Goal: Task Accomplishment & Management: Use online tool/utility

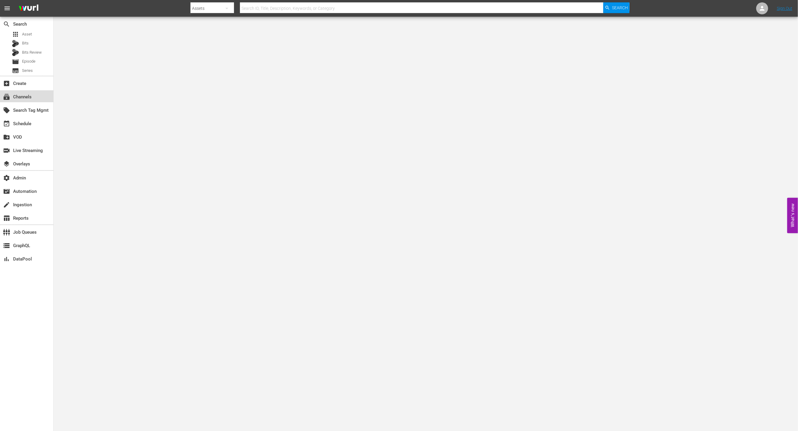
click at [34, 95] on div "subscriptions Channels" at bounding box center [26, 96] width 53 height 12
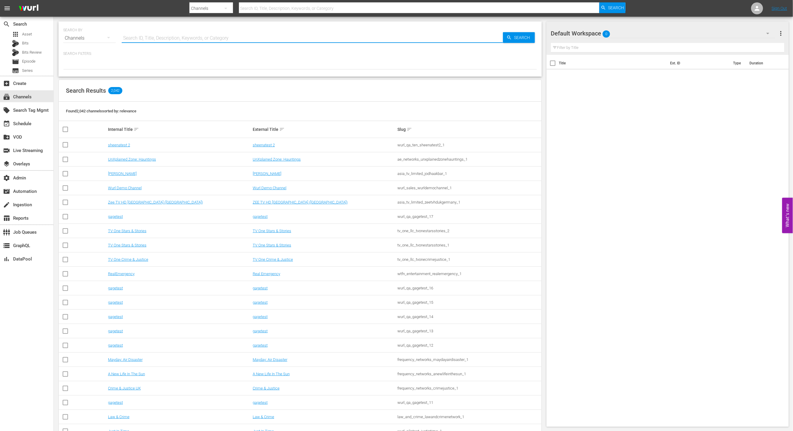
click at [185, 38] on input "text" at bounding box center [312, 38] width 381 height 14
type input "Game show"
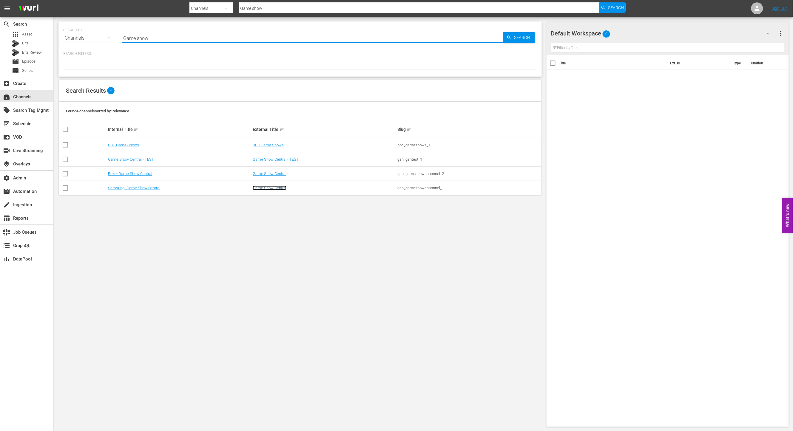
click at [277, 187] on link "Game Show Central" at bounding box center [270, 188] width 34 height 4
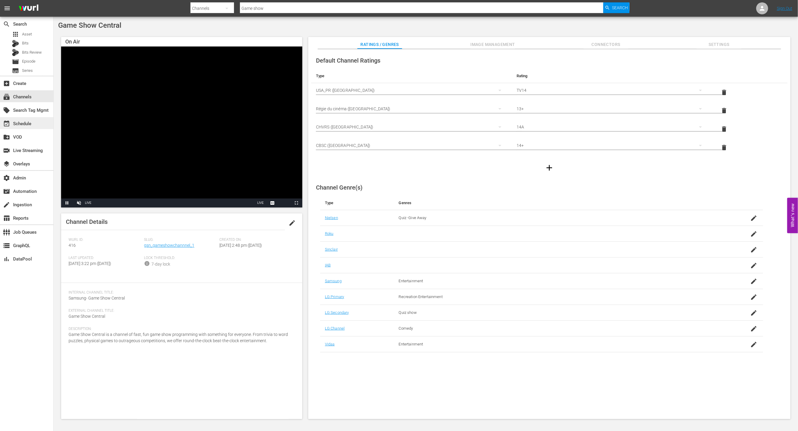
click at [36, 123] on div "event_available Schedule" at bounding box center [26, 123] width 53 height 12
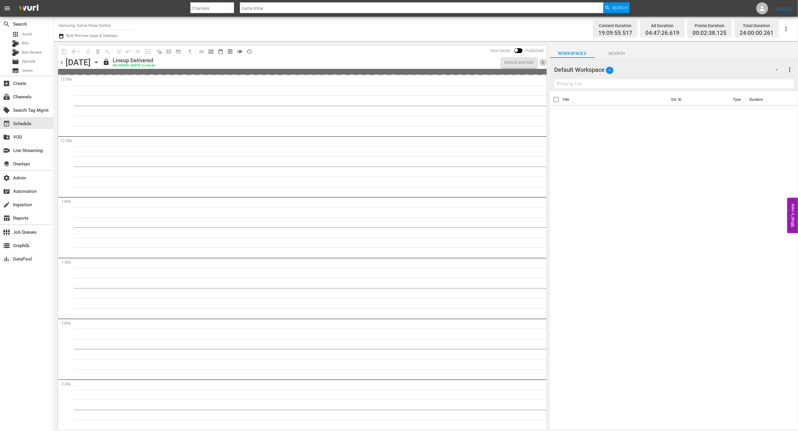
click at [545, 63] on span "chevron_right" at bounding box center [543, 62] width 7 height 7
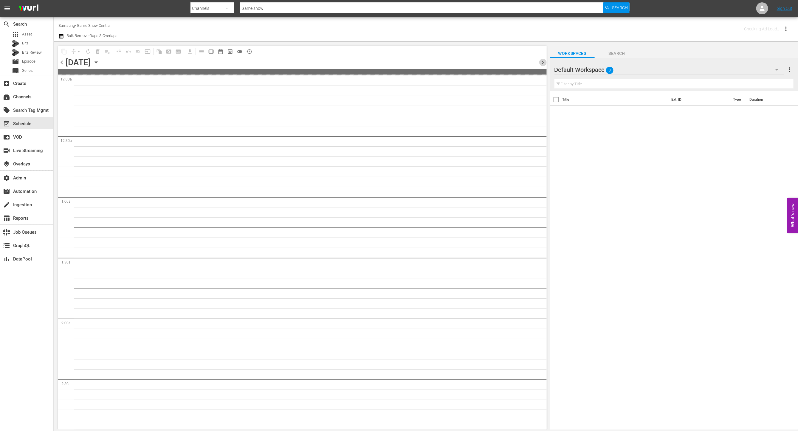
click at [545, 63] on span "chevron_right" at bounding box center [543, 62] width 7 height 7
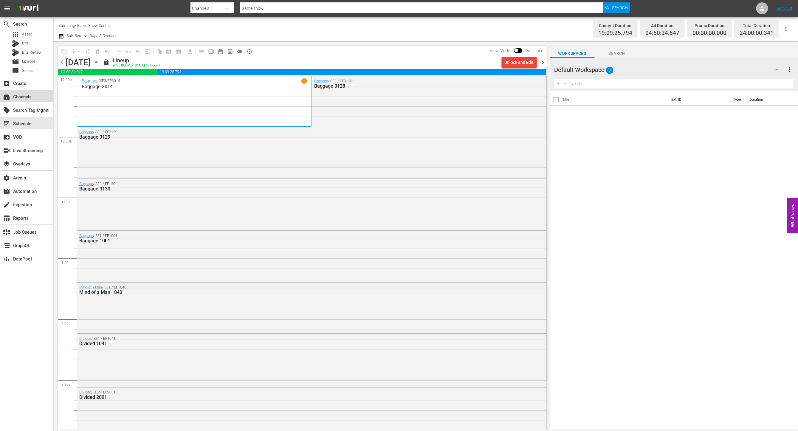
click at [37, 95] on div "subscriptions Channels" at bounding box center [26, 96] width 53 height 12
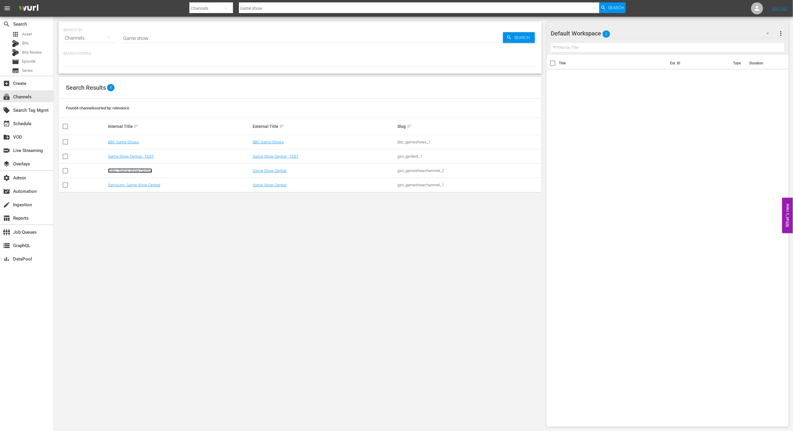
click at [143, 169] on link "Roku- Game Show Central" at bounding box center [130, 171] width 44 height 4
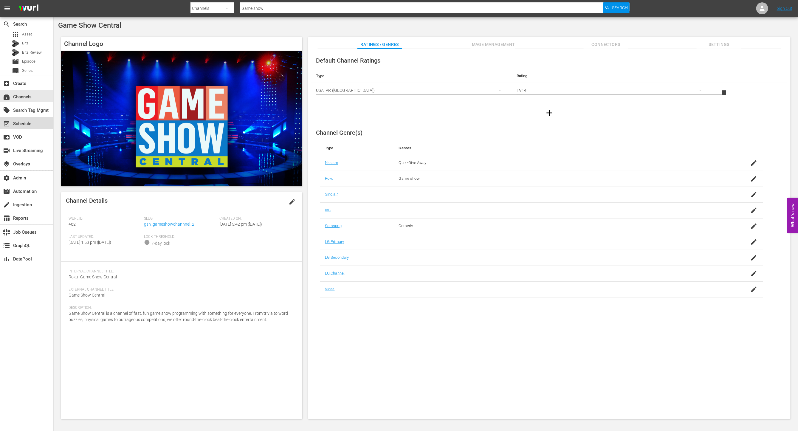
click at [28, 123] on div "event_available Schedule" at bounding box center [16, 122] width 33 height 5
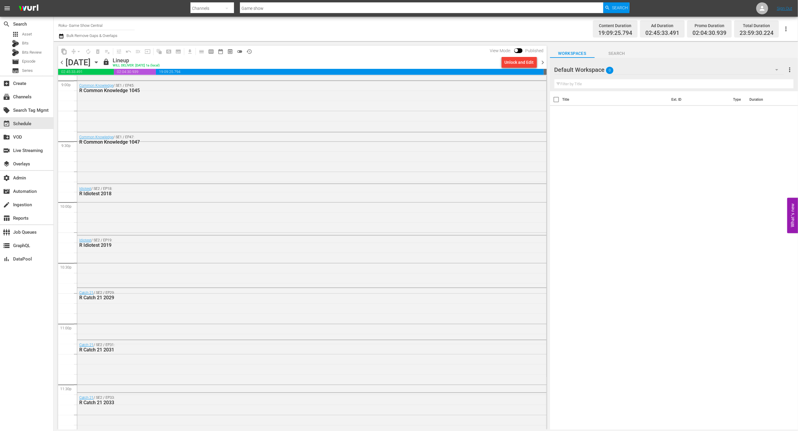
scroll to position [2566, 0]
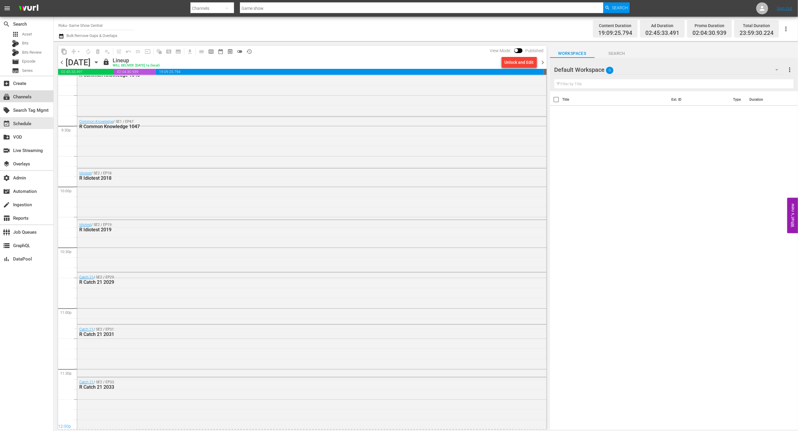
click at [31, 93] on div "subscriptions Channels" at bounding box center [16, 95] width 33 height 5
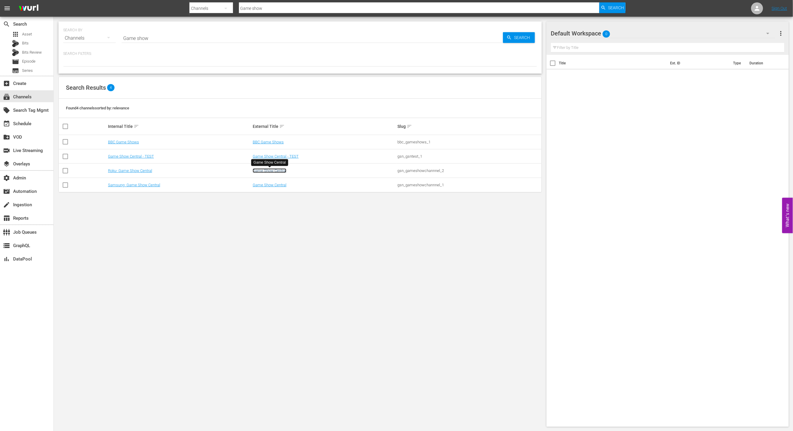
click at [278, 172] on link "Game Show Central" at bounding box center [270, 171] width 34 height 4
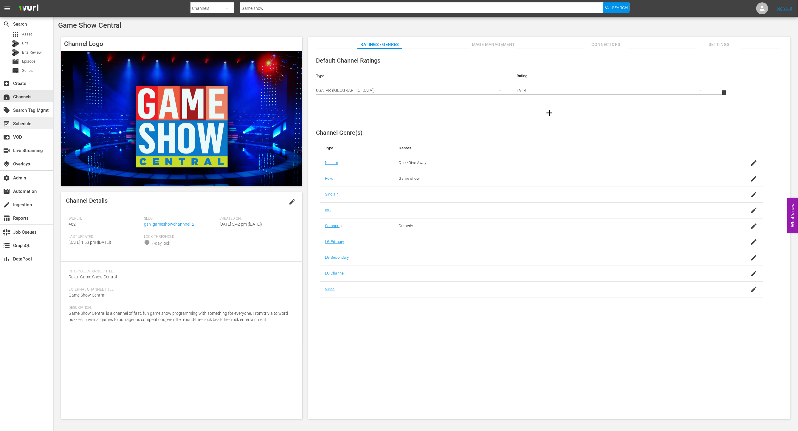
click at [44, 123] on div "event_available Schedule" at bounding box center [26, 123] width 53 height 12
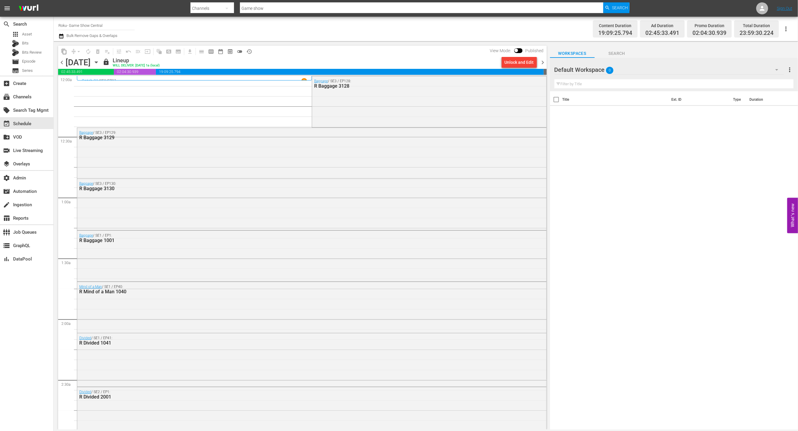
click at [62, 64] on span "chevron_left" at bounding box center [61, 62] width 7 height 7
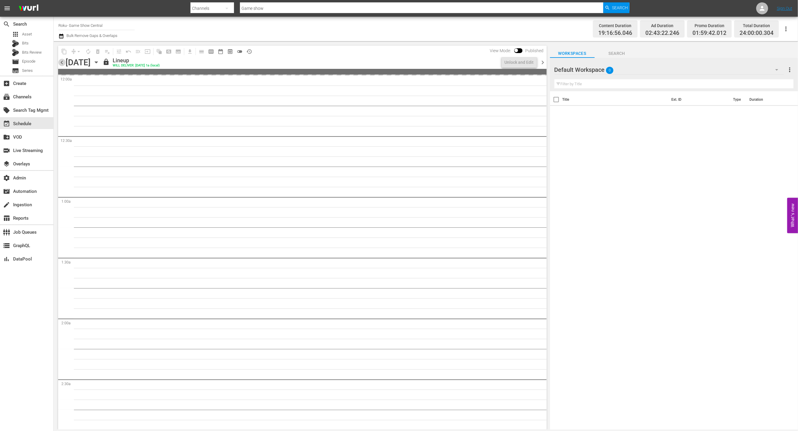
click at [62, 64] on span "chevron_left" at bounding box center [61, 62] width 7 height 7
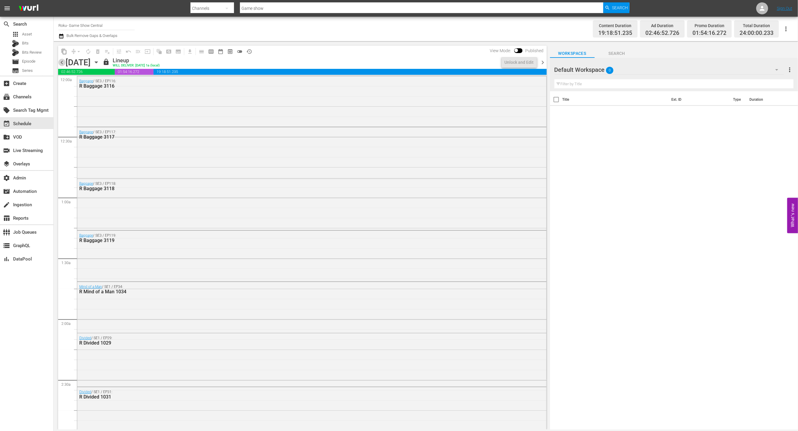
click at [62, 64] on span "chevron_left" at bounding box center [61, 62] width 7 height 7
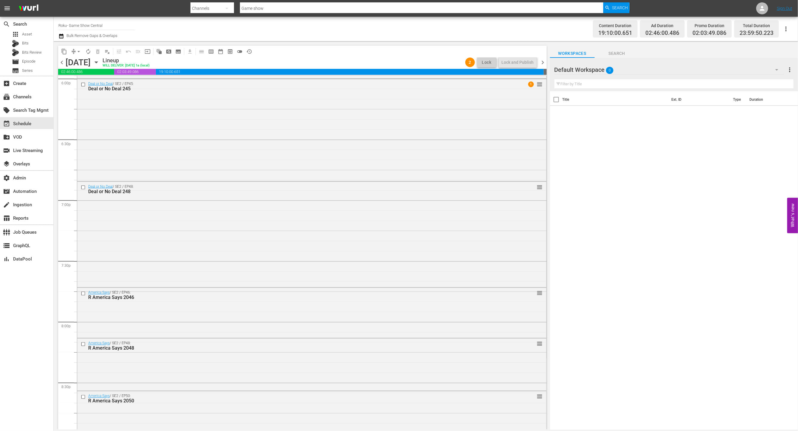
scroll to position [2089, 0]
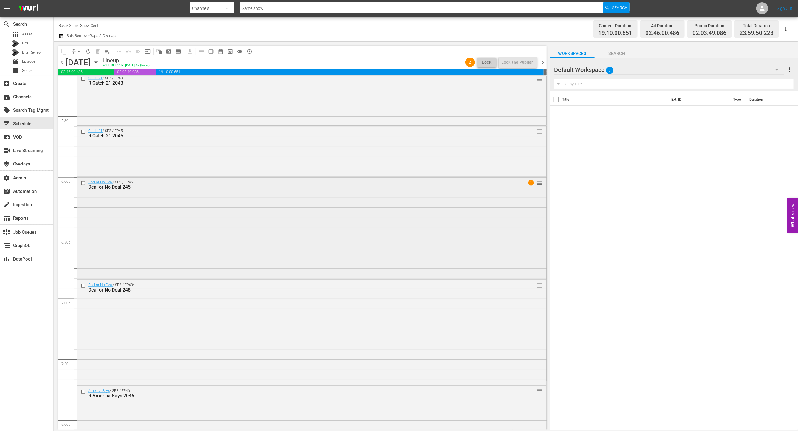
click at [237, 191] on div "Deal or No Deal / SE2 / EP45: Deal or No Deal 245 1 reorder" at bounding box center [311, 184] width 469 height 15
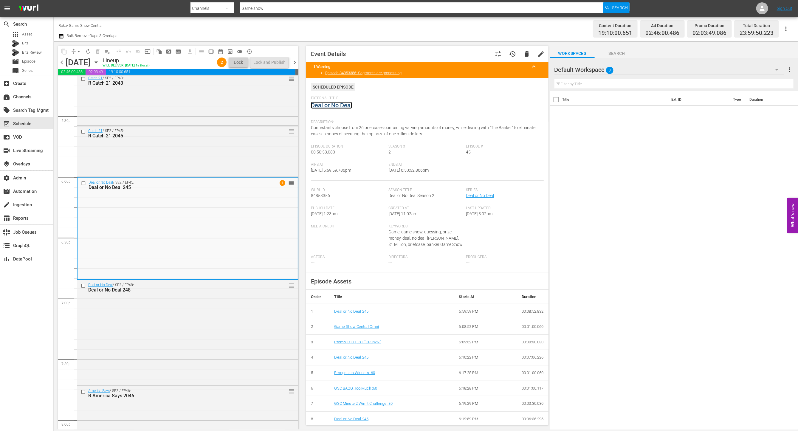
click at [342, 106] on link "Deal or No Deal" at bounding box center [331, 105] width 41 height 7
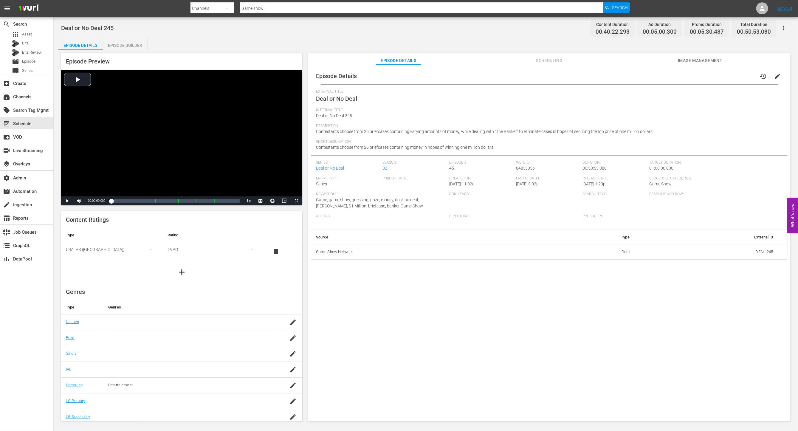
click at [785, 27] on icon "button" at bounding box center [783, 27] width 7 height 7
drag, startPoint x: 576, startPoint y: 86, endPoint x: 423, endPoint y: 185, distance: 182.7
click at [576, 86] on div "Episode Details history edit External Title Deal or No Deal Internal Title Deal…" at bounding box center [549, 164] width 477 height 192
click at [127, 43] on div "Episode Builder" at bounding box center [125, 45] width 45 height 14
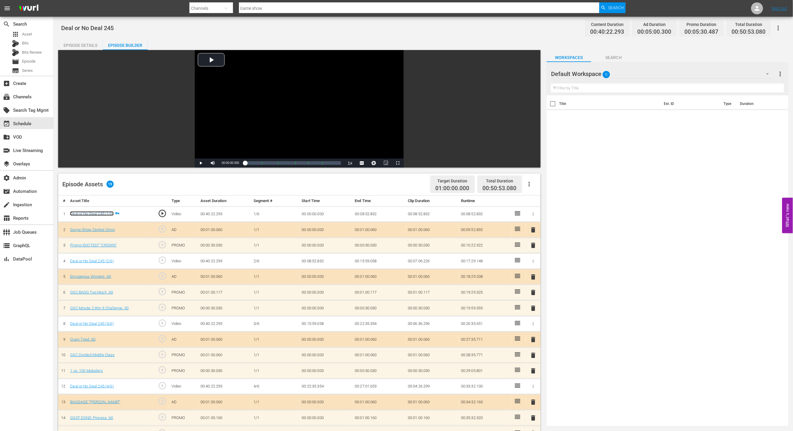
click at [105, 212] on link "Deal or No Deal 245 (1/6)" at bounding box center [91, 213] width 43 height 4
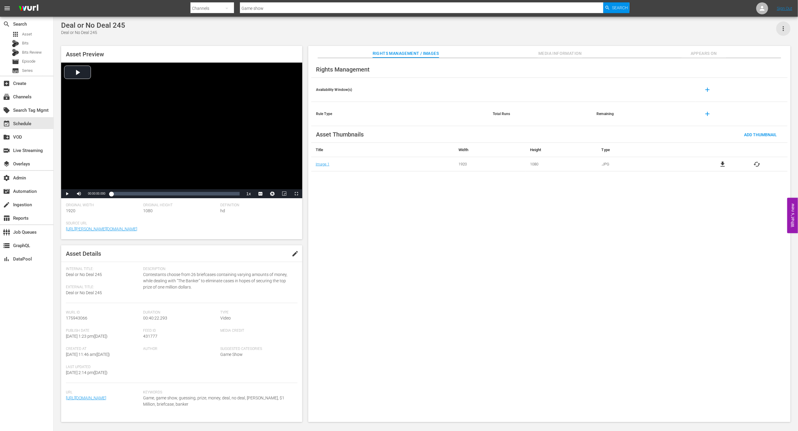
click at [783, 29] on icon "button" at bounding box center [783, 28] width 7 height 7
click at [653, 40] on div "Deal or No Deal 245 Deal or No Deal 245 Asset Preview Video Player is loading. …" at bounding box center [426, 220] width 736 height 398
click at [576, 53] on span "Media Information" at bounding box center [560, 53] width 45 height 7
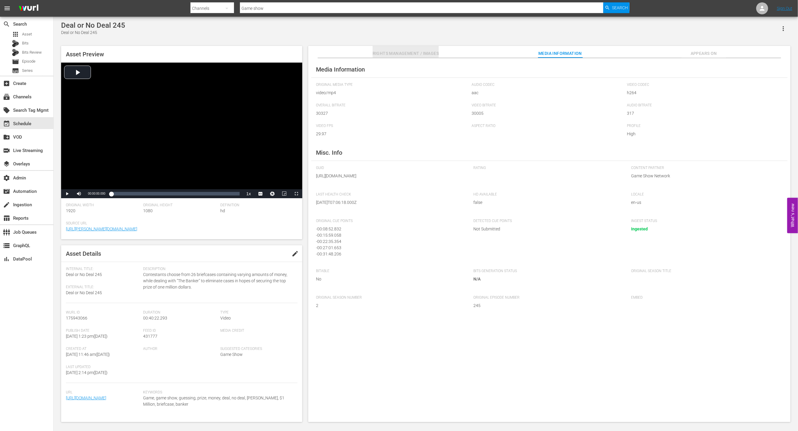
click at [379, 53] on span "Rights Management / Images" at bounding box center [406, 53] width 66 height 7
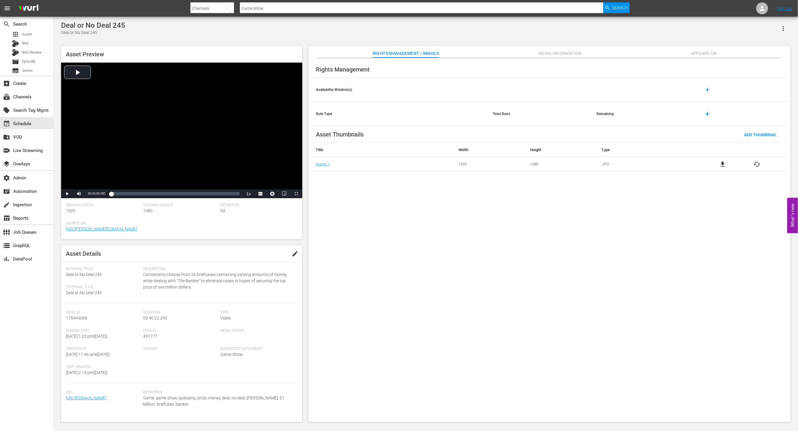
click at [784, 30] on icon "button" at bounding box center [783, 28] width 7 height 7
click at [758, 49] on div "Segmentation Clips" at bounding box center [757, 45] width 57 height 14
click at [563, 52] on span "Media Information" at bounding box center [560, 53] width 45 height 7
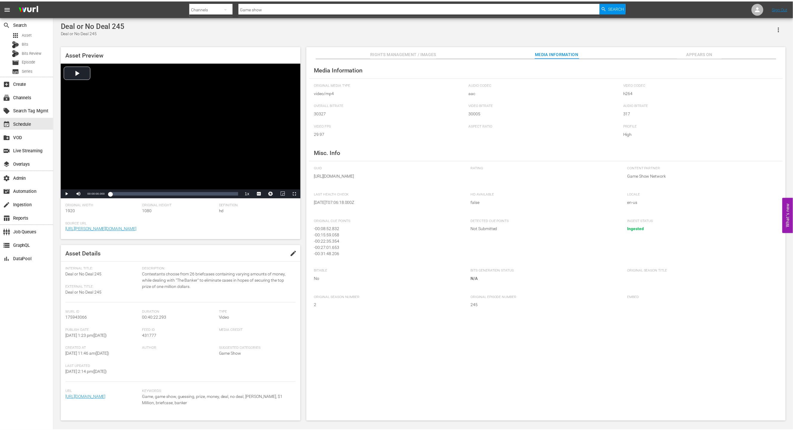
scroll to position [1, 0]
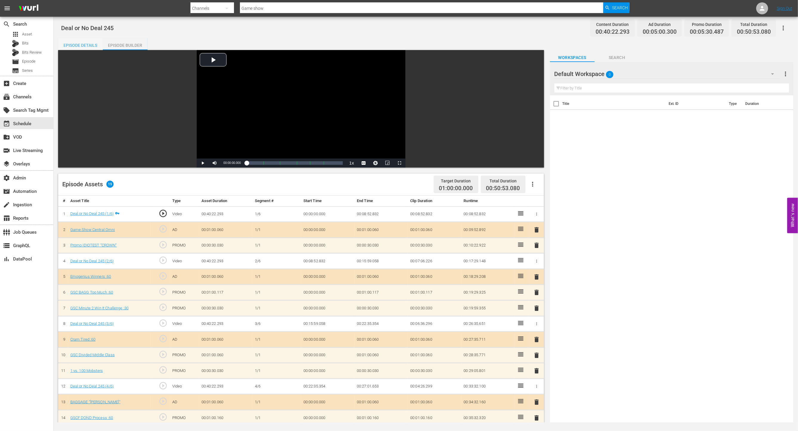
click at [91, 43] on div "Episode Details" at bounding box center [80, 45] width 45 height 14
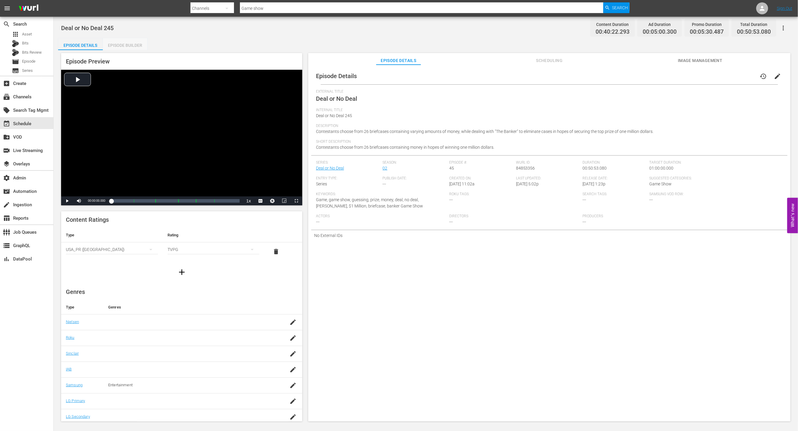
click at [130, 47] on div "Episode Builder" at bounding box center [125, 45] width 45 height 14
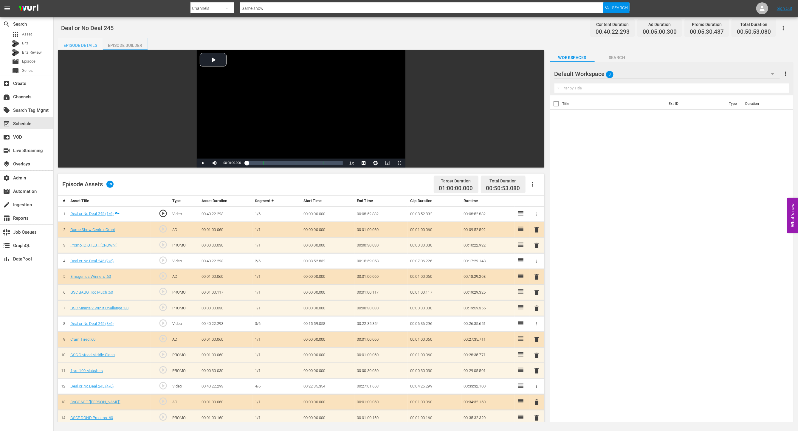
click at [87, 44] on div "Episode Details" at bounding box center [80, 45] width 45 height 14
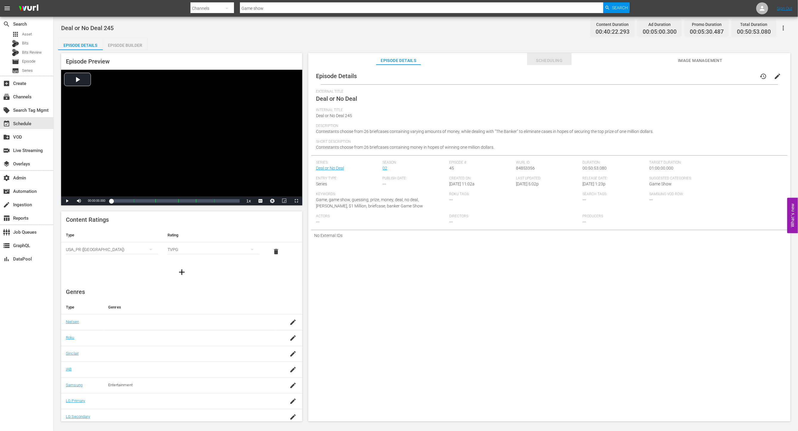
click at [552, 63] on span "Scheduling" at bounding box center [549, 60] width 45 height 7
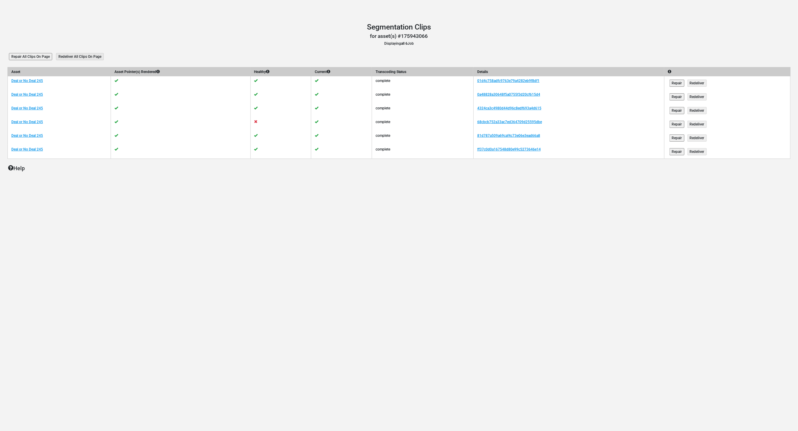
drag, startPoint x: 249, startPoint y: 173, endPoint x: 118, endPoint y: 32, distance: 192.5
click at [248, 172] on main "Segmentation Clips Segmentation Clips for asset(s) #175943066 Displaying all 6 …" at bounding box center [399, 107] width 798 height 180
click at [685, 123] on input "Repair" at bounding box center [677, 124] width 15 height 7
click at [500, 120] on link "68cbcb752a33ac7ed364709d25595dbe" at bounding box center [509, 122] width 65 height 4
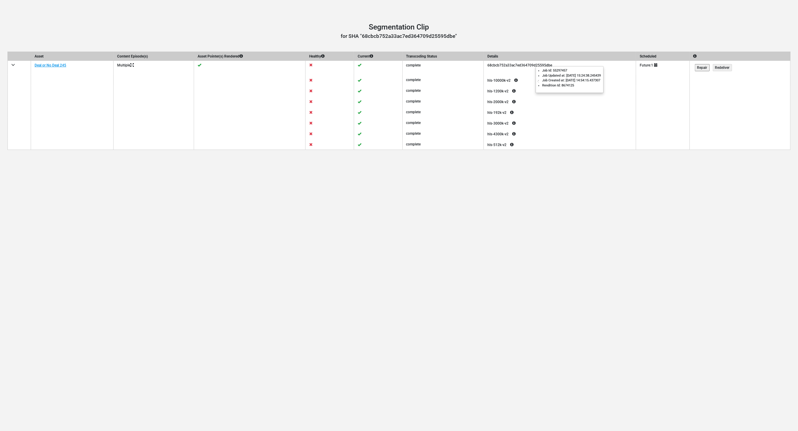
click at [522, 78] on icon at bounding box center [516, 80] width 11 height 7
drag, startPoint x: 368, startPoint y: 101, endPoint x: 337, endPoint y: 79, distance: 37.9
click at [368, 100] on icon at bounding box center [378, 101] width 48 height 7
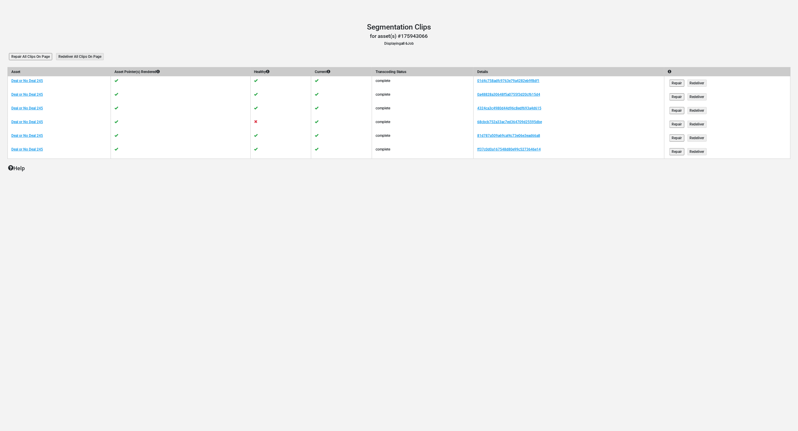
drag, startPoint x: 210, startPoint y: 251, endPoint x: 101, endPoint y: 43, distance: 234.5
click at [200, 231] on div "Segmentation Clips Segmentation Clips for asset(s) #175943066 Displaying all 6 …" at bounding box center [399, 215] width 798 height 431
drag, startPoint x: 275, startPoint y: 231, endPoint x: 248, endPoint y: 207, distance: 35.5
click at [270, 227] on div "Segmentation Clips Segmentation Clips for asset(s) #175943066 Displaying all 6 …" at bounding box center [399, 215] width 798 height 431
click at [257, 120] on td at bounding box center [281, 125] width 61 height 14
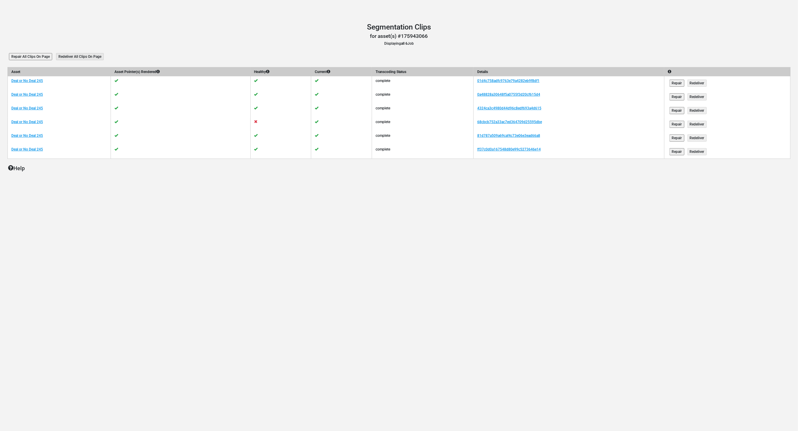
click at [684, 121] on input "Repair" at bounding box center [677, 124] width 15 height 7
click at [125, 22] on main "Segmentation Clips Segmentation Clips for asset(s) #175943066 Displaying all 6 …" at bounding box center [399, 107] width 798 height 180
click at [253, 47] on main "Segmentation Clips Segmentation Clips for asset(s) #175943066 Displaying all 6 …" at bounding box center [399, 107] width 798 height 180
drag, startPoint x: 393, startPoint y: 191, endPoint x: 361, endPoint y: 177, distance: 35.5
click at [390, 192] on main "Segmentation Clips Segmentation Clips for asset(s) #175943066 Displaying all 6 …" at bounding box center [399, 107] width 798 height 180
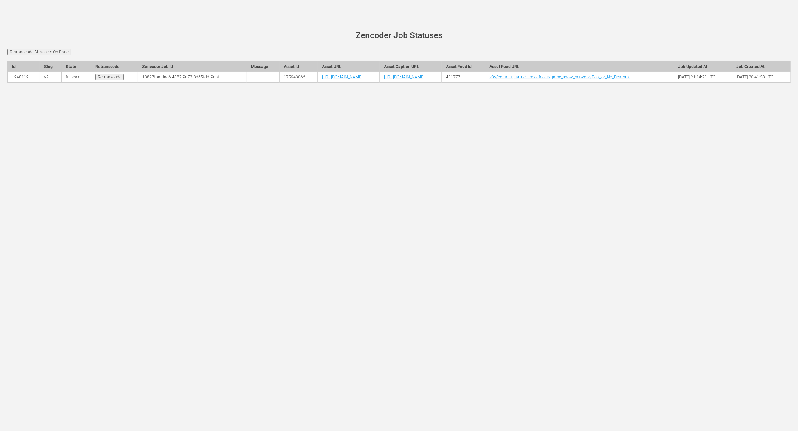
click at [222, 30] on main "[PERSON_NAME][DOMAIN_NAME] site status Zencoder Job Statuses Retranscode All As…" at bounding box center [399, 60] width 798 height 87
click at [145, 79] on link "4bc47371-6ae4-46af-aa2c-37acf8c10c56" at bounding box center [182, 77] width 78 height 5
click at [143, 79] on link "4bc47371-6ae4-46af-aa2c-37acf8c10c56" at bounding box center [182, 77] width 78 height 5
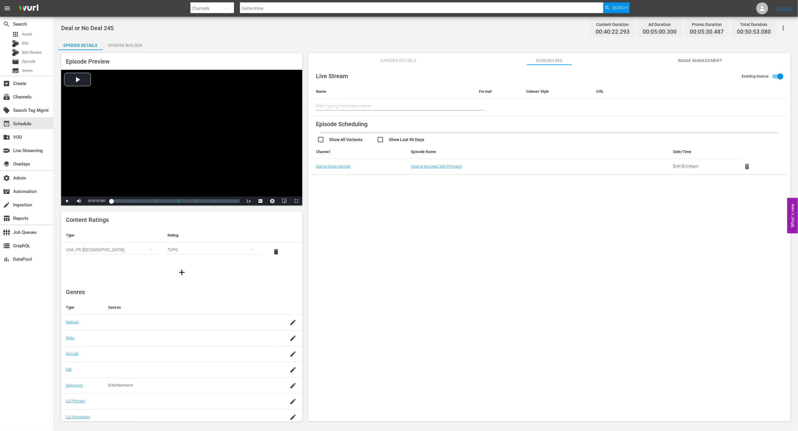
click at [358, 39] on div "Episode Details Episode Builder Episode Preview Video Player is loading. Play V…" at bounding box center [426, 232] width 736 height 388
click at [28, 96] on div "subscriptions Channels" at bounding box center [16, 95] width 33 height 5
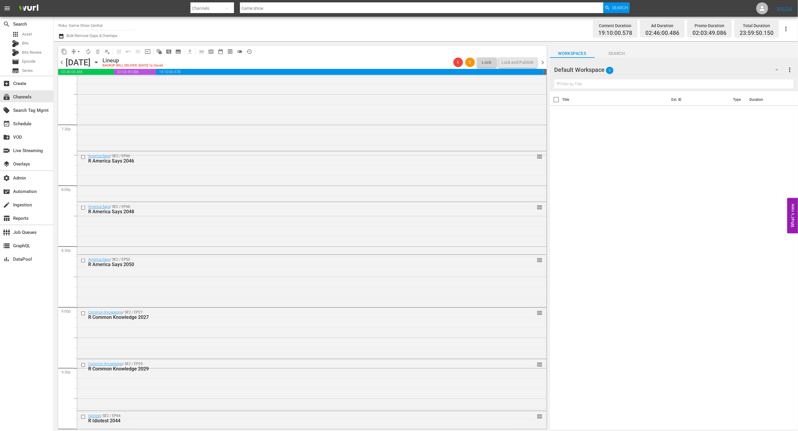
scroll to position [2075, 0]
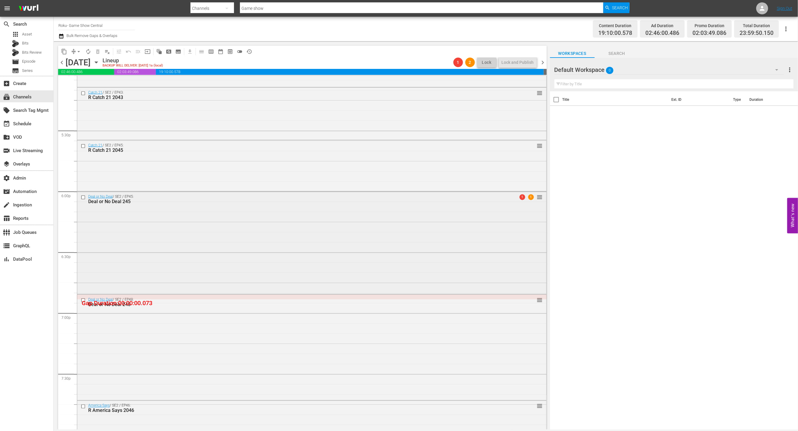
click at [342, 223] on div "Deal or No Deal / SE2 / EP45: Deal or No Deal 245 1 1 reorder" at bounding box center [311, 242] width 469 height 101
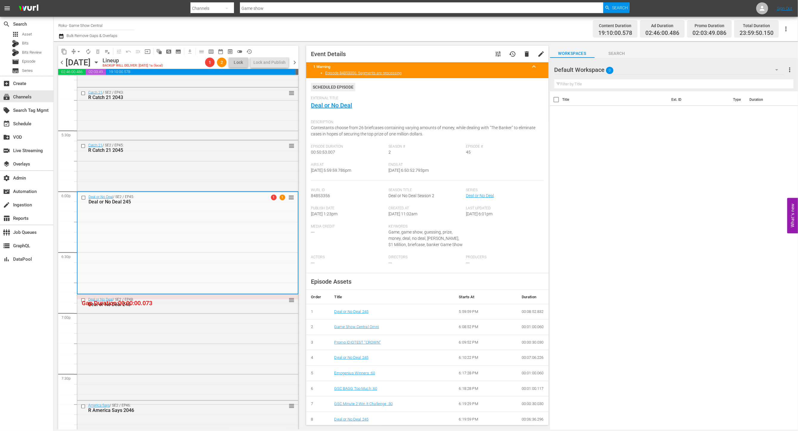
scroll to position [173, 0]
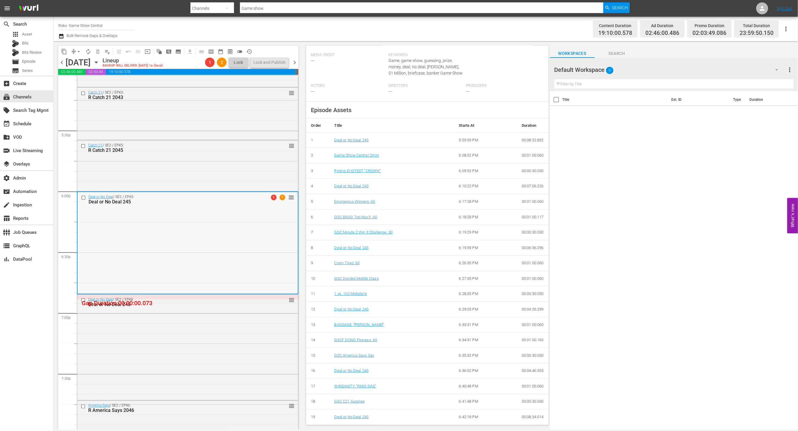
click at [234, 226] on div "Deal or No Deal / SE2 / EP45: Deal or No Deal 245 1 1 reorder" at bounding box center [188, 242] width 220 height 101
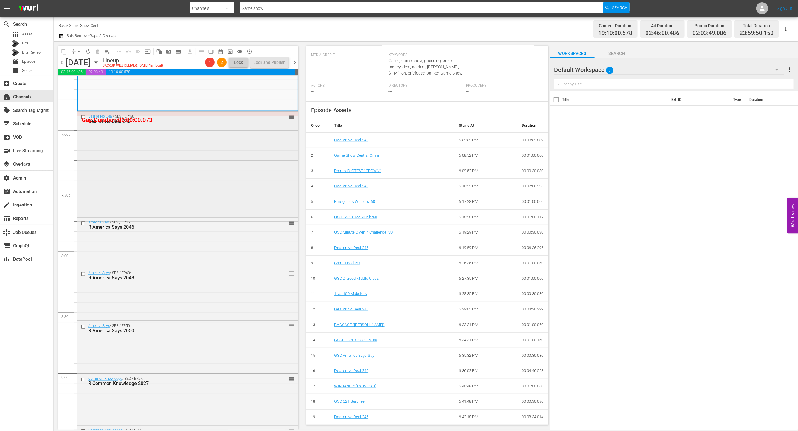
click at [252, 188] on div "Deal or No Deal / SE2 / EP48: Deal or No Deal 248 reorder" at bounding box center [187, 164] width 221 height 104
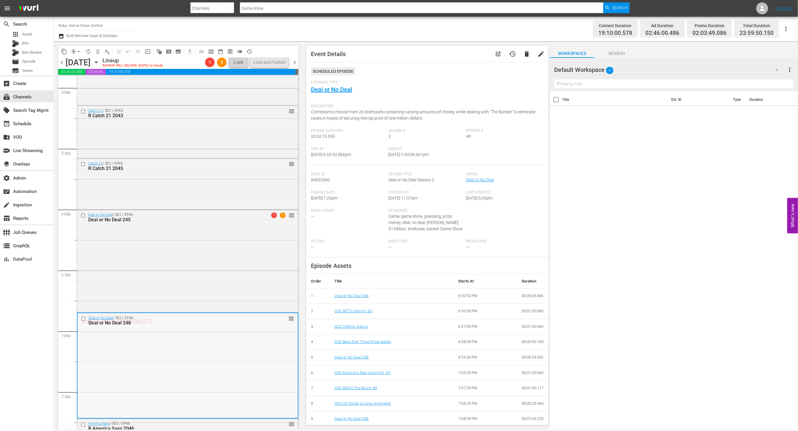
scroll to position [2061, 0]
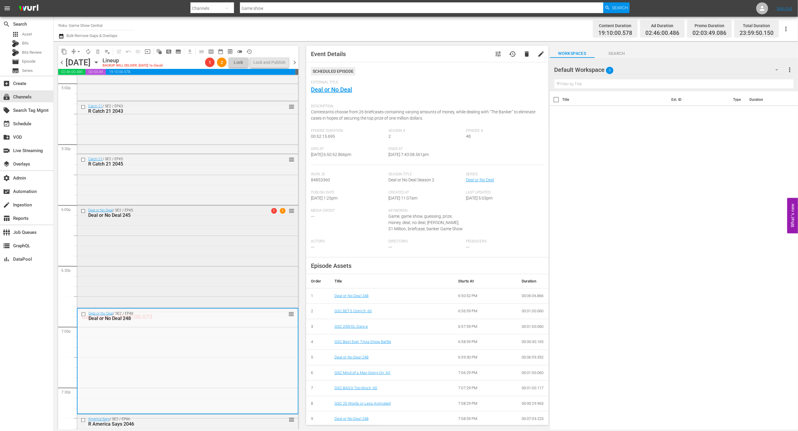
click at [235, 226] on div "Deal or No Deal / SE2 / EP45: Deal or No Deal 245 1 1 reorder" at bounding box center [187, 255] width 221 height 101
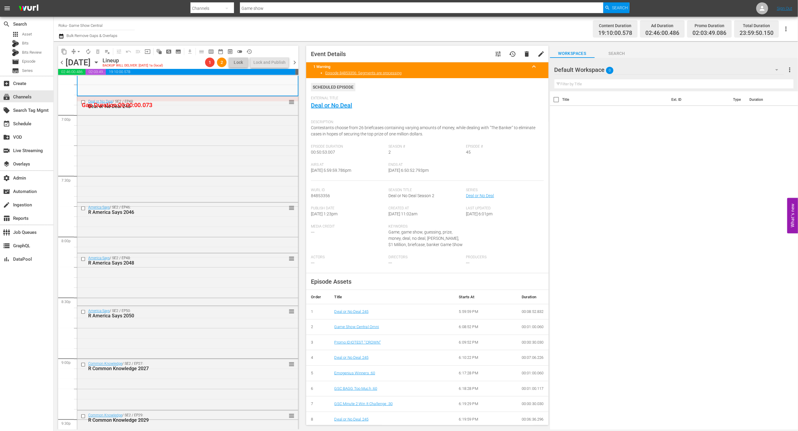
scroll to position [2115, 0]
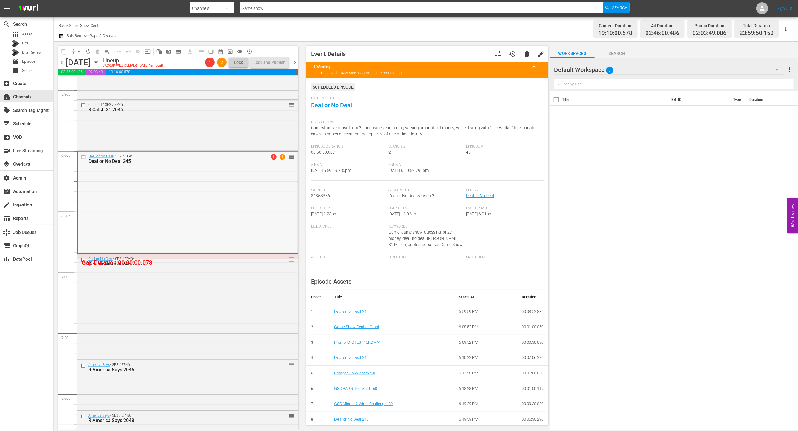
click at [162, 187] on div "Deal or No Deal / SE2 / EP45: Deal or No Deal 245 1 1 reorder" at bounding box center [188, 202] width 220 height 101
click at [166, 187] on div "Deal or No Deal / SE2 / EP45: Deal or No Deal 245 1 1 reorder" at bounding box center [188, 202] width 220 height 101
click at [232, 217] on div "Deal or No Deal / SE2 / EP45: Deal or No Deal 245 1 1 reorder" at bounding box center [188, 202] width 220 height 101
click at [334, 104] on link "Deal or No Deal" at bounding box center [331, 105] width 41 height 7
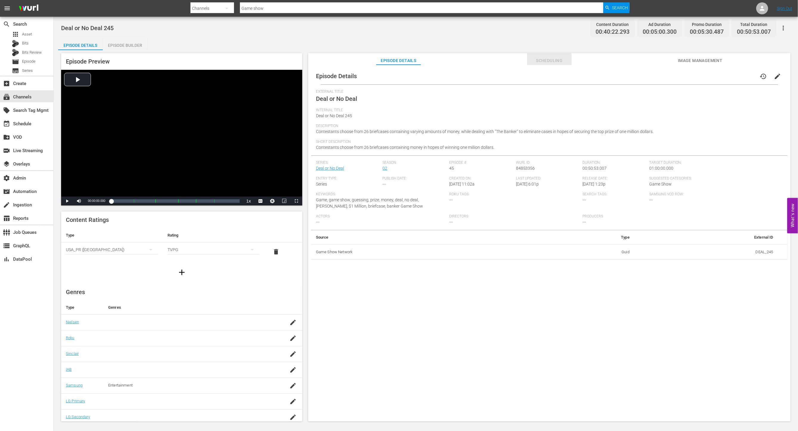
click at [541, 56] on button "Scheduling" at bounding box center [549, 59] width 45 height 12
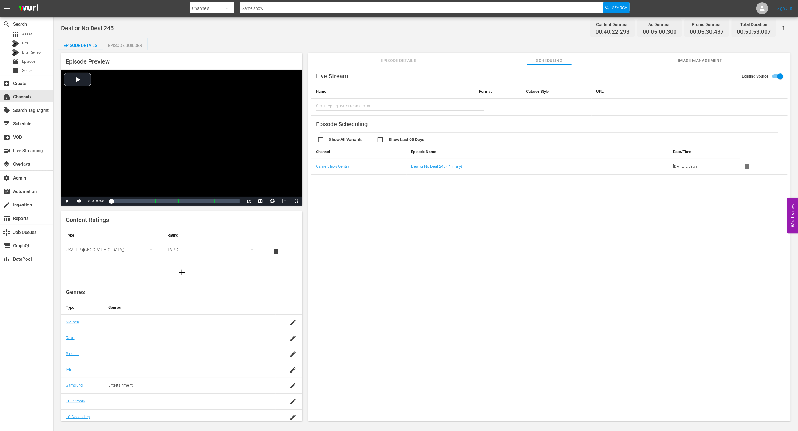
click at [128, 46] on div "Episode Builder" at bounding box center [125, 45] width 45 height 14
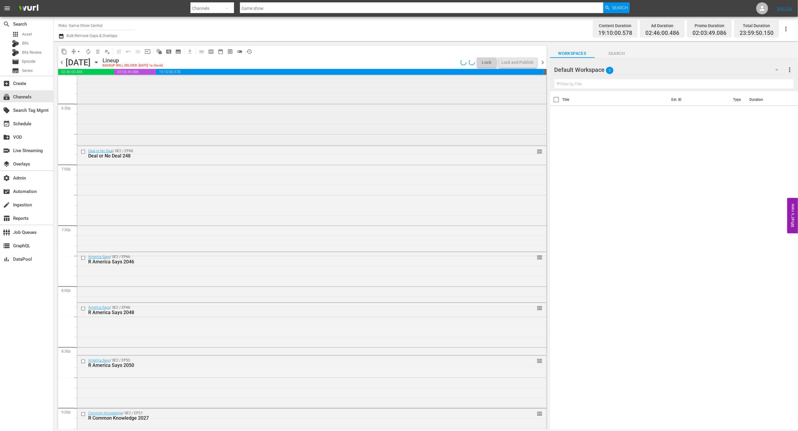
scroll to position [2139, 0]
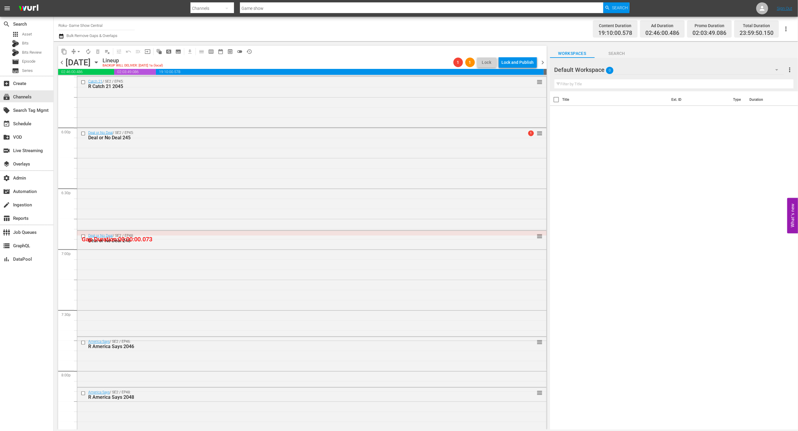
click at [412, 161] on div "Deal or No Deal / SE2 / EP45: Deal or No Deal 245 1 reorder" at bounding box center [311, 178] width 469 height 101
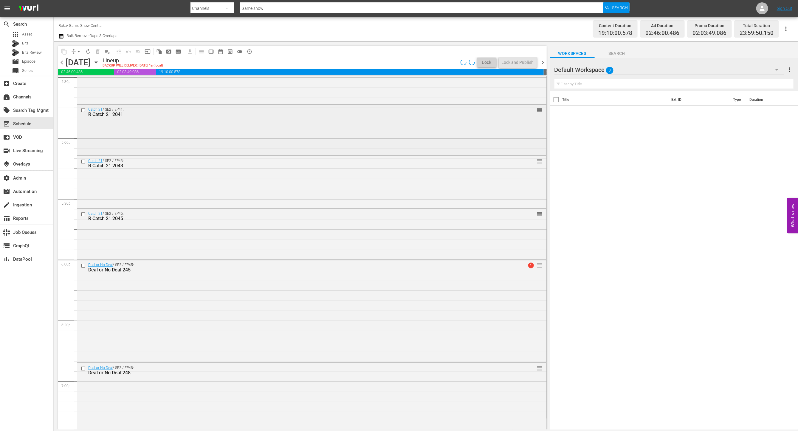
scroll to position [2176, 0]
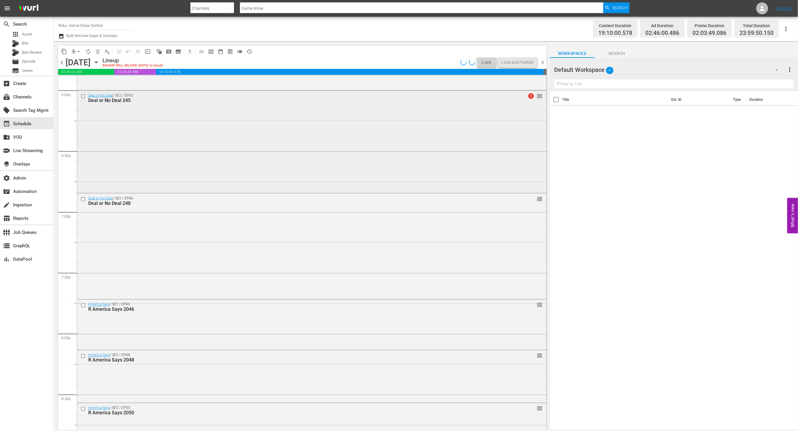
click at [290, 155] on div "Deal or No Deal / SE2 / EP45: Deal or No Deal 245 1 reorder" at bounding box center [311, 141] width 469 height 101
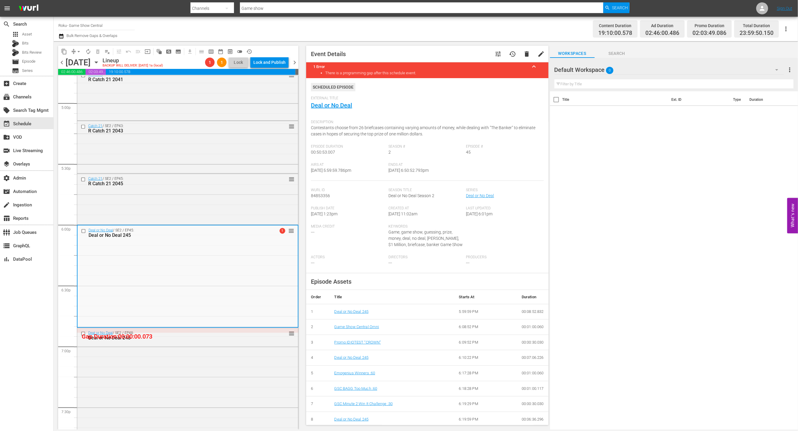
scroll to position [173, 0]
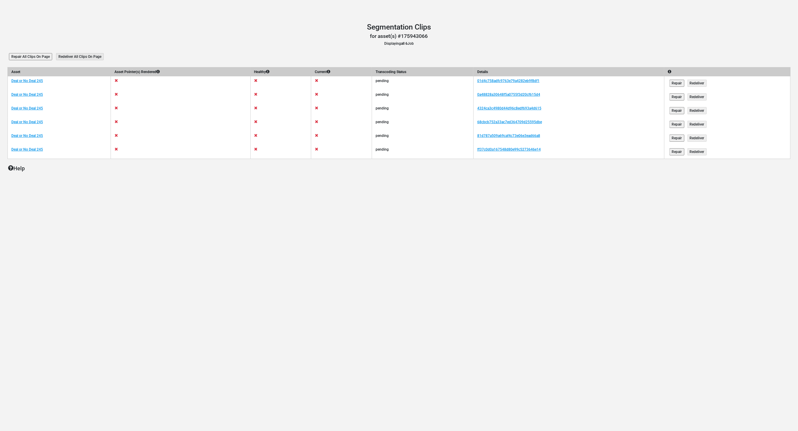
drag, startPoint x: 264, startPoint y: 29, endPoint x: 236, endPoint y: 20, distance: 29.7
click at [264, 29] on h1 "Segmentation Clips" at bounding box center [398, 27] width 783 height 9
drag, startPoint x: 181, startPoint y: 62, endPoint x: 131, endPoint y: 35, distance: 56.3
click at [181, 62] on main "Segmentation Clips Segmentation Clips for asset(s) #175943066 Displaying all 6 …" at bounding box center [399, 107] width 798 height 180
click at [293, 214] on div "Segmentation Clips Segmentation Clips for asset(s) #175943066 Displaying all 6 …" at bounding box center [399, 215] width 798 height 431
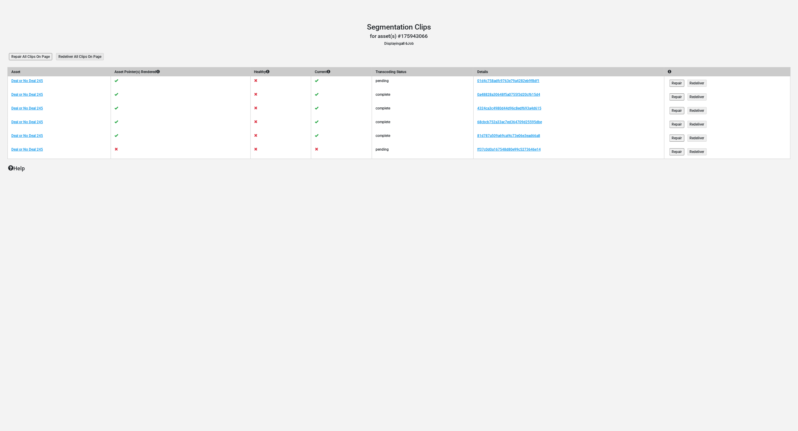
click at [197, 197] on div "Segmentation Clips Segmentation Clips for asset(s) #175943066 Displaying all 6 …" at bounding box center [399, 215] width 798 height 431
click at [266, 47] on main "Segmentation Clips Segmentation Clips for asset(s) #175943066 Displaying all 6 …" at bounding box center [399, 107] width 798 height 180
click at [104, 285] on div "Segmentation Clips Segmentation Clips for asset(s) #175943066 Displaying all 6 …" at bounding box center [399, 215] width 798 height 431
click at [266, 212] on div "Segmentation Clips Segmentation Clips for asset(s) #175943066 Displaying all 6 …" at bounding box center [399, 215] width 798 height 431
drag, startPoint x: 250, startPoint y: 208, endPoint x: 450, endPoint y: 156, distance: 207.0
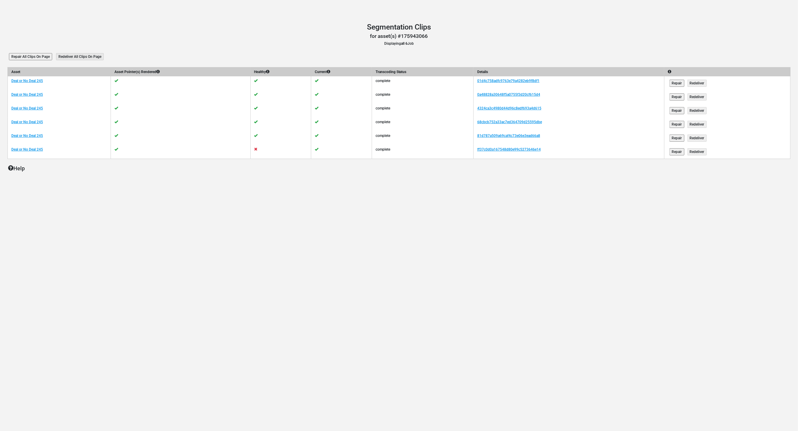
click at [254, 207] on div "Segmentation Clips Segmentation Clips for asset(s) #175943066 Displaying all 6 …" at bounding box center [399, 215] width 798 height 431
click at [503, 147] on link "ff37c0d0a167548d80e99c5273646e14" at bounding box center [509, 149] width 64 height 4
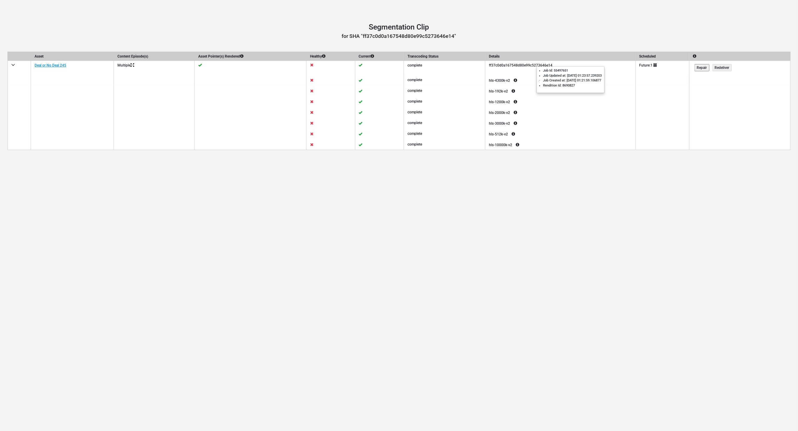
click at [521, 79] on icon at bounding box center [515, 80] width 11 height 7
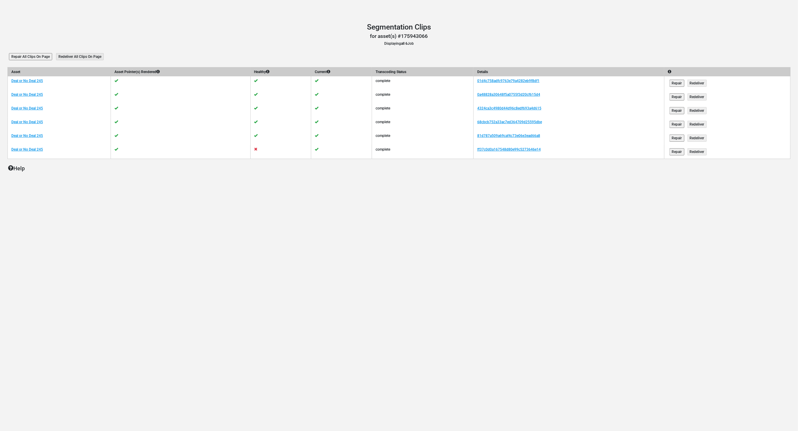
click at [262, 146] on td at bounding box center [281, 152] width 61 height 14
click at [258, 147] on icon at bounding box center [256, 149] width 4 height 4
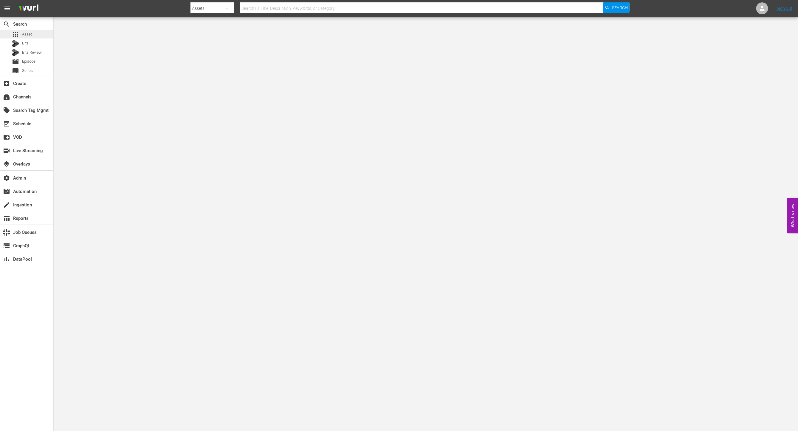
click at [35, 31] on div "apps Asset" at bounding box center [26, 34] width 53 height 8
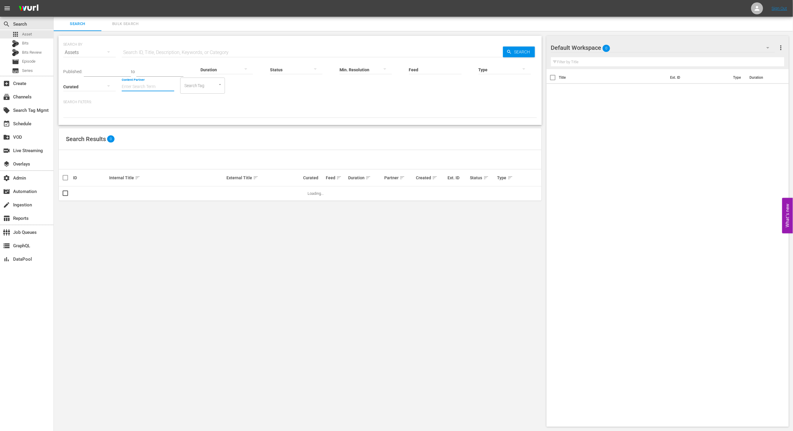
click at [122, 90] on input "Content Partner" at bounding box center [148, 86] width 52 height 21
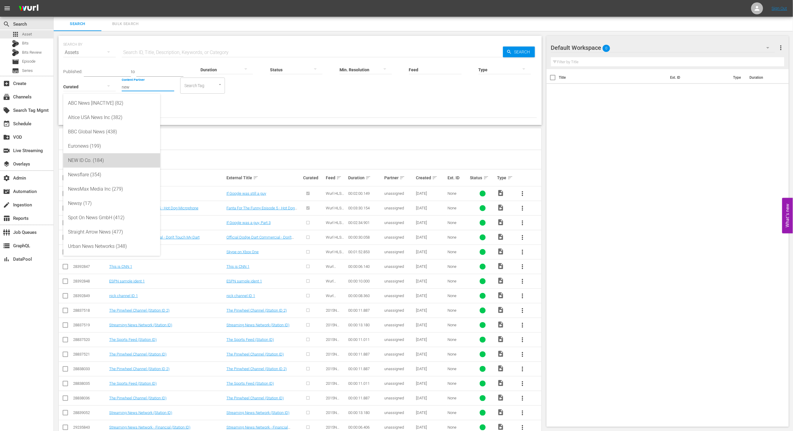
click at [103, 154] on div "NEW ID Co. (184)" at bounding box center [111, 160] width 87 height 14
type input "NEW ID Co. (184)"
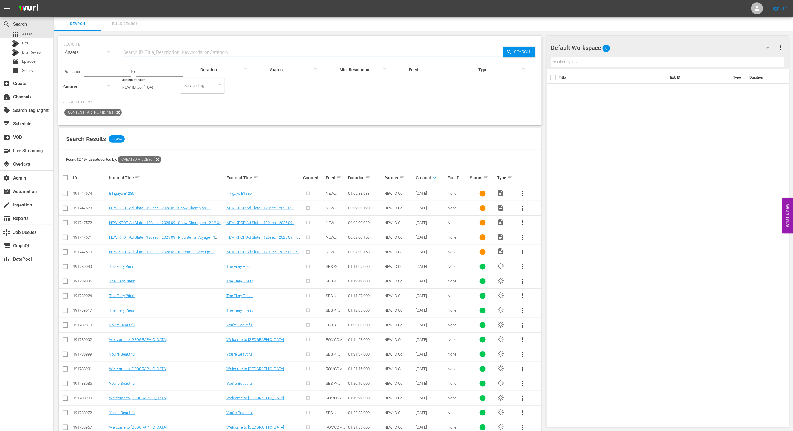
click at [195, 52] on input "text" at bounding box center [312, 52] width 381 height 14
drag, startPoint x: 124, startPoint y: 114, endPoint x: 109, endPoint y: 101, distance: 20.3
click at [124, 114] on div "Content Partner ID: 184" at bounding box center [300, 113] width 474 height 10
click at [122, 90] on input "NEW ID Co. (184)" at bounding box center [148, 86] width 52 height 21
drag, startPoint x: 208, startPoint y: 119, endPoint x: 483, endPoint y: 42, distance: 286.1
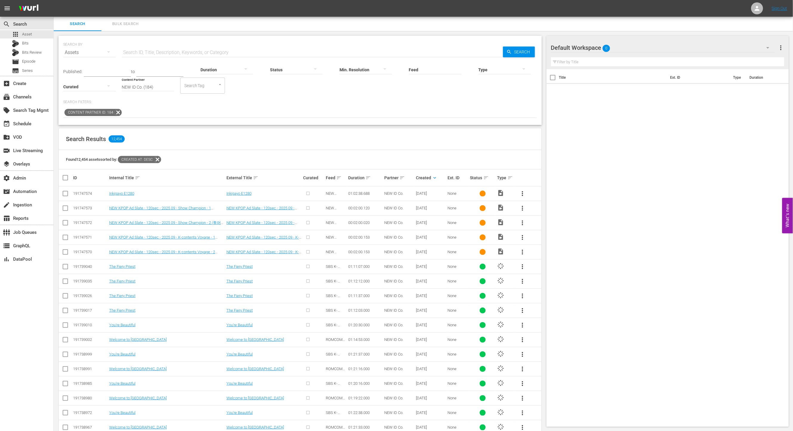
click at [219, 117] on div "SEARCH BY Search By Assets Search ID, Title, Description, Keywords, or Category…" at bounding box center [299, 80] width 483 height 89
click at [409, 66] on input "Feed" at bounding box center [435, 69] width 52 height 21
paste input "NEW KPOP_SSTV_US_W36_2025 001"
click at [404, 99] on div "NEW KPOP_SSTV_US_W36_2025 001 (432735)" at bounding box center [370, 100] width 67 height 14
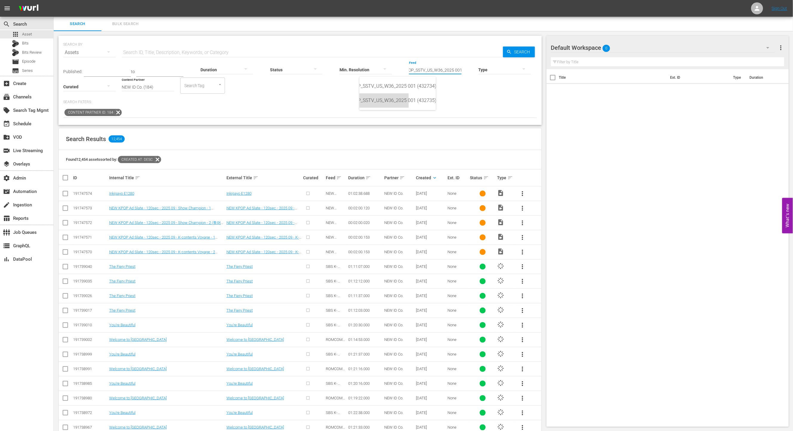
type input "NEW KPOP_SSTV_US_W36_2025 001 (432735)"
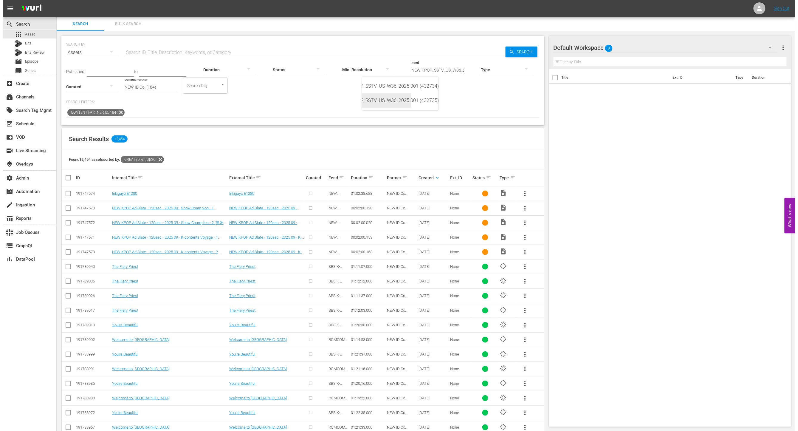
scroll to position [0, 0]
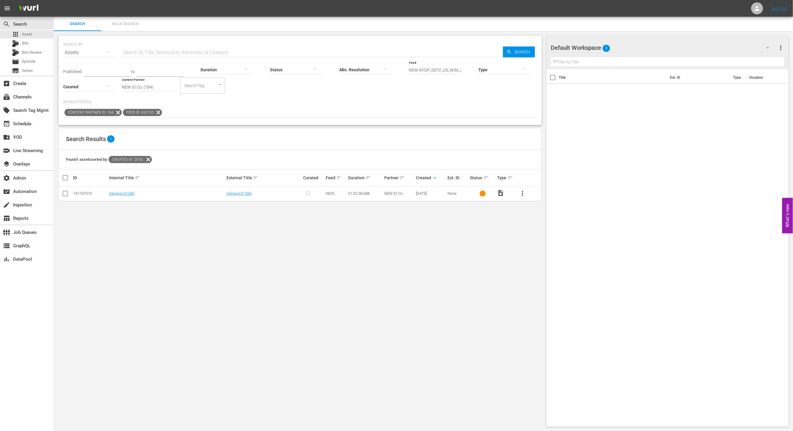
click at [275, 251] on div "SEARCH BY Search By Assets Search ID, Title, Description, Keywords, or Category…" at bounding box center [300, 231] width 493 height 401
click at [251, 194] on link "Inkigayo E1280" at bounding box center [238, 193] width 25 height 4
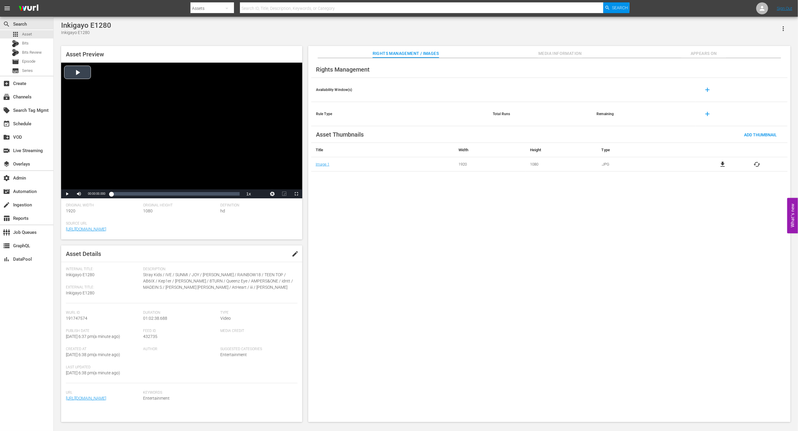
drag, startPoint x: 88, startPoint y: 73, endPoint x: 90, endPoint y: 77, distance: 4.3
click at [88, 74] on div "Video Player" at bounding box center [181, 126] width 241 height 127
click at [131, 193] on div "Loaded : 0.11% 00:09:44.297 00:00:01.619" at bounding box center [175, 194] width 129 height 6
click at [67, 194] on span "Video Player" at bounding box center [67, 194] width 0 height 0
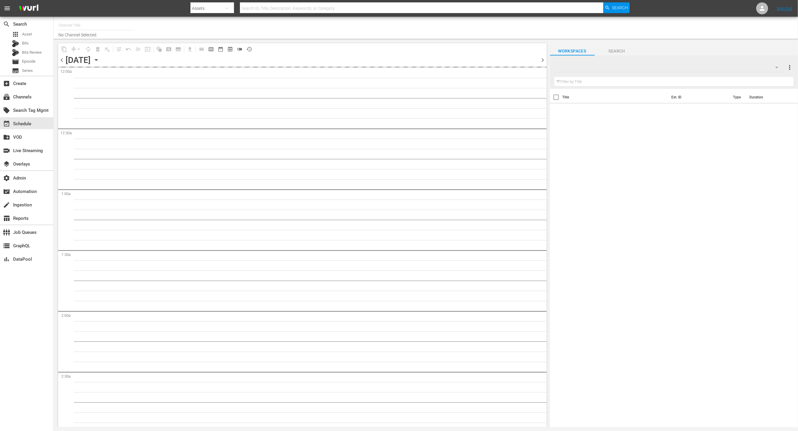
type input "Roku- Game Show Central (462)"
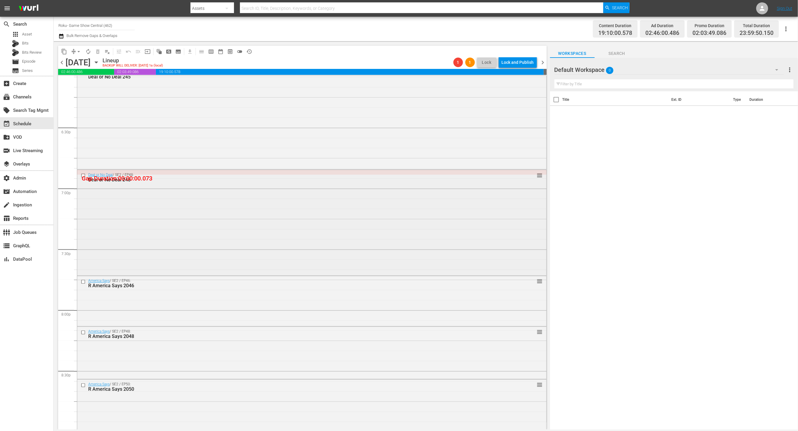
scroll to position [2195, 0]
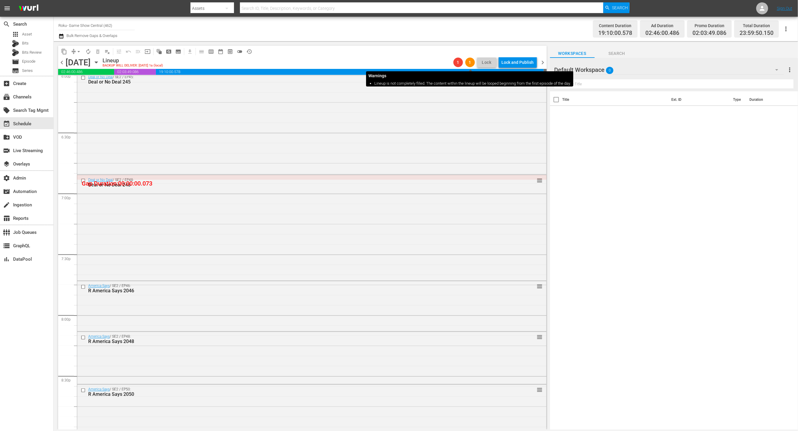
click at [470, 62] on span "1" at bounding box center [471, 62] width 10 height 5
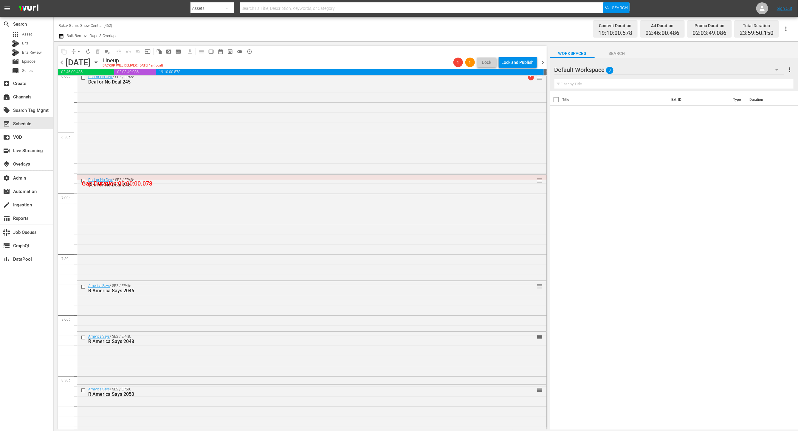
scroll to position [2567, 0]
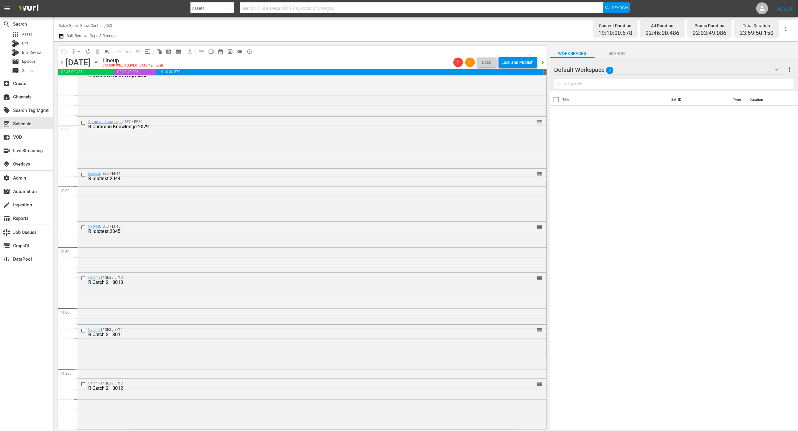
click at [542, 63] on span "chevron_right" at bounding box center [543, 62] width 7 height 7
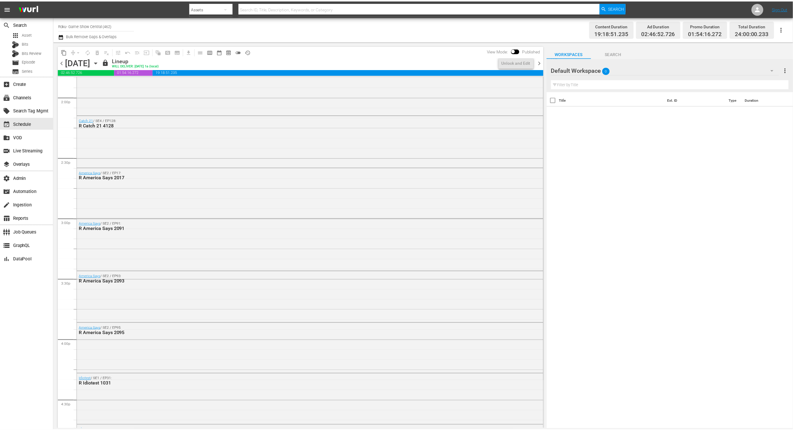
scroll to position [2567, 0]
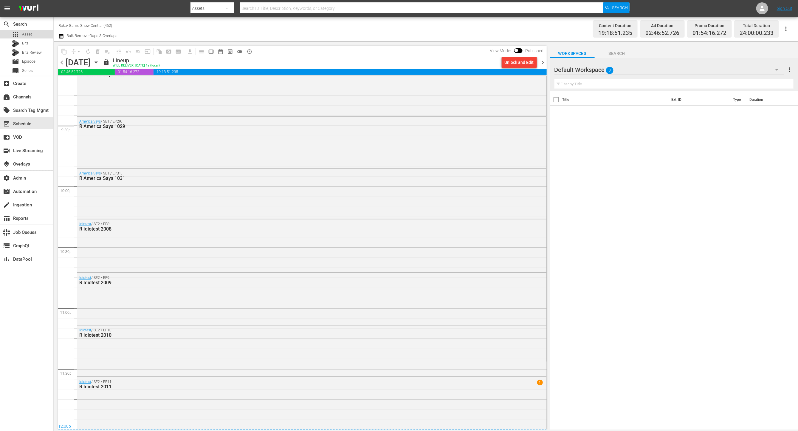
click at [37, 33] on div "apps Asset" at bounding box center [26, 34] width 53 height 8
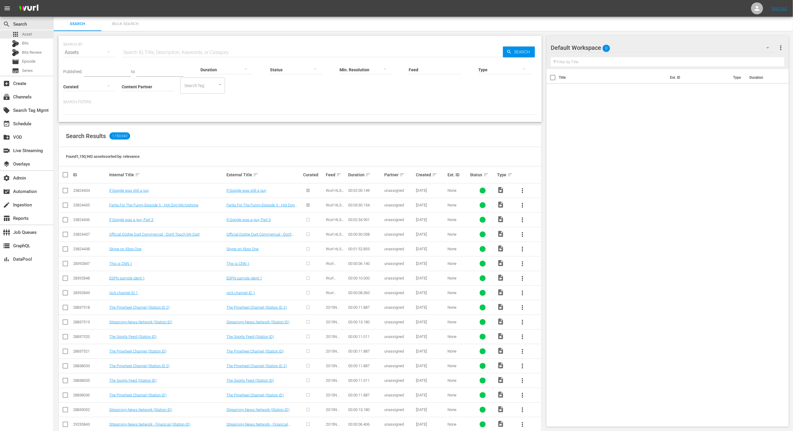
drag, startPoint x: 689, startPoint y: 122, endPoint x: 780, endPoint y: 115, distance: 91.2
click at [690, 122] on div "Title Ext. ID Type Duration" at bounding box center [667, 246] width 242 height 355
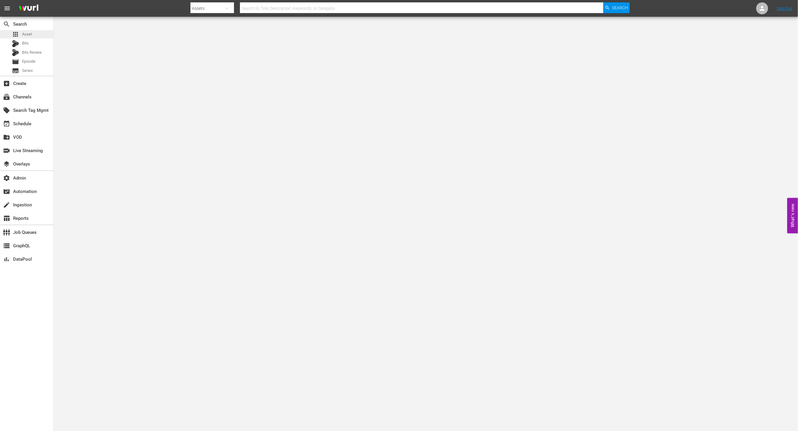
click at [35, 33] on div "apps Asset" at bounding box center [26, 34] width 53 height 8
